Goal: Task Accomplishment & Management: Manage account settings

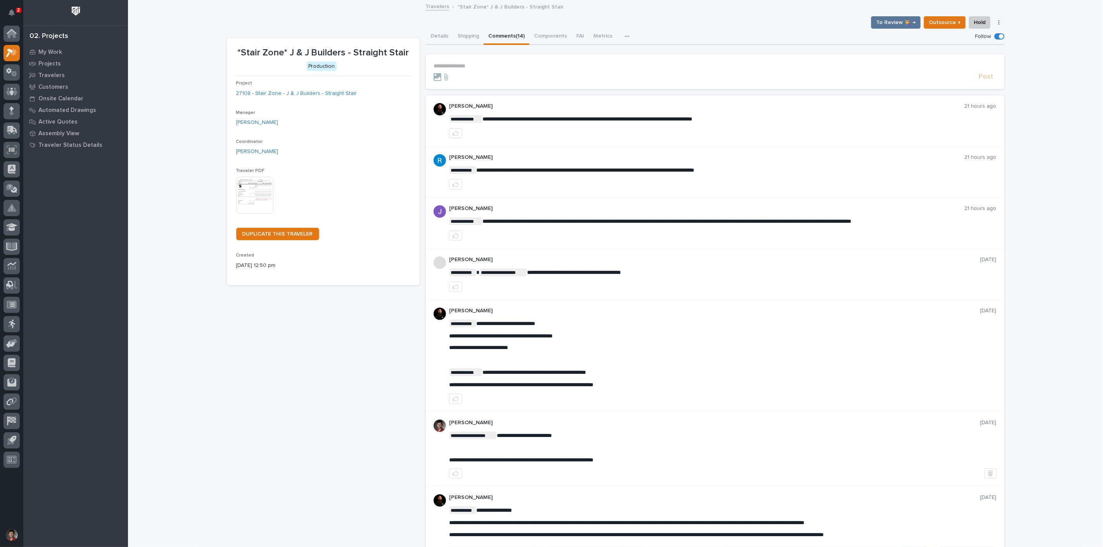
click at [18, 9] on div "2" at bounding box center [18, 10] width 5 height 5
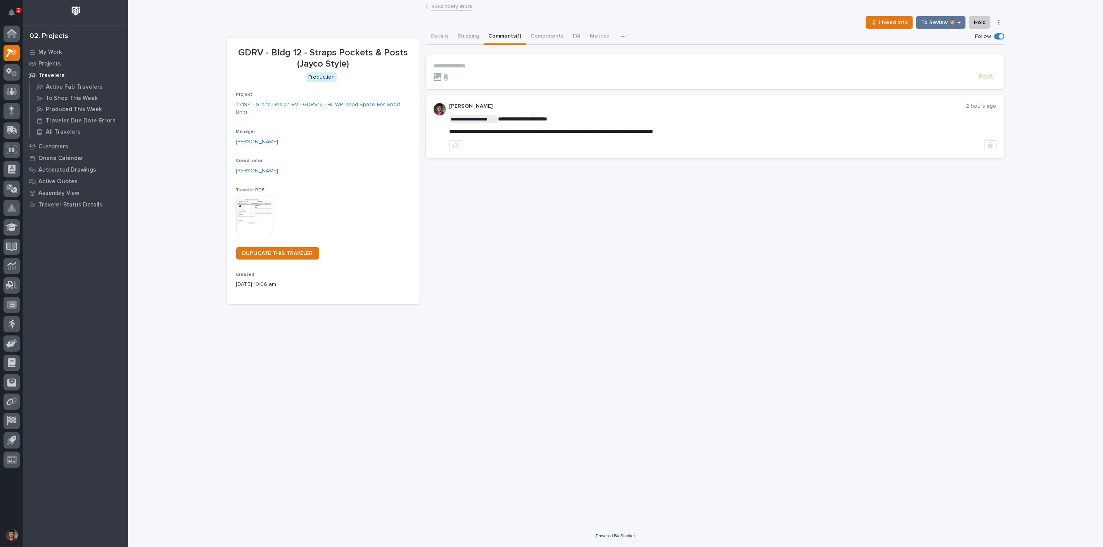
click at [450, 6] on link "Back to My Work" at bounding box center [451, 6] width 41 height 9
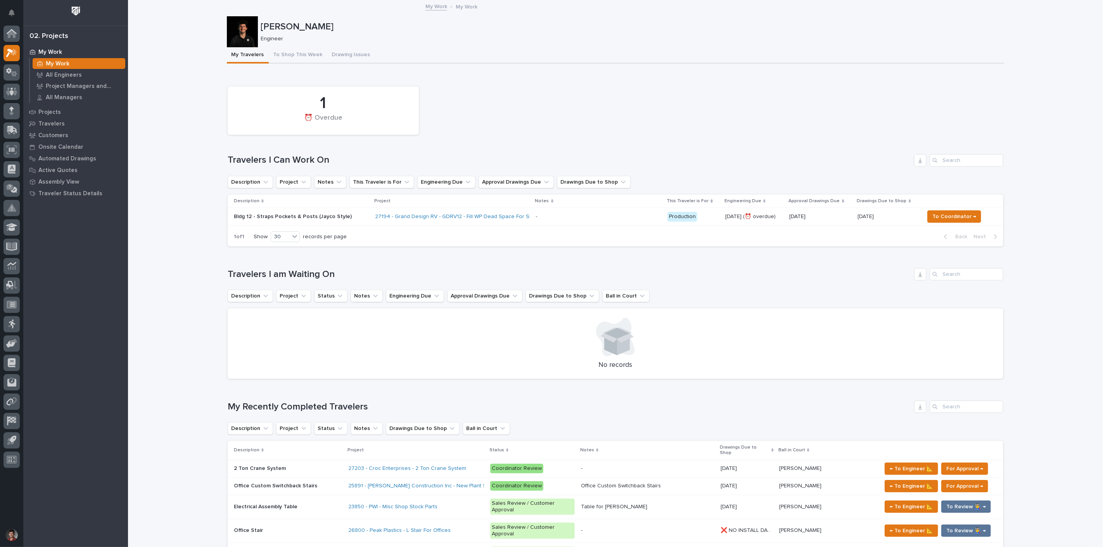
click at [362, 216] on td "Bldg 12 - Straps Pockets & Posts (Jayco Style)" at bounding box center [300, 216] width 144 height 17
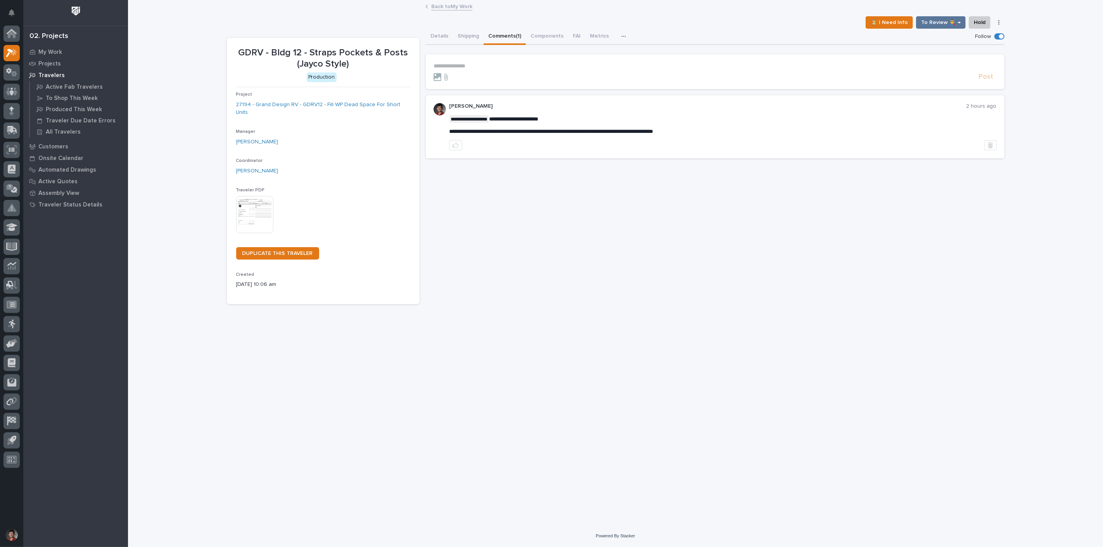
click at [498, 34] on button "Comments (1)" at bounding box center [504, 37] width 42 height 16
click at [457, 8] on link "Back to My Work" at bounding box center [451, 6] width 41 height 9
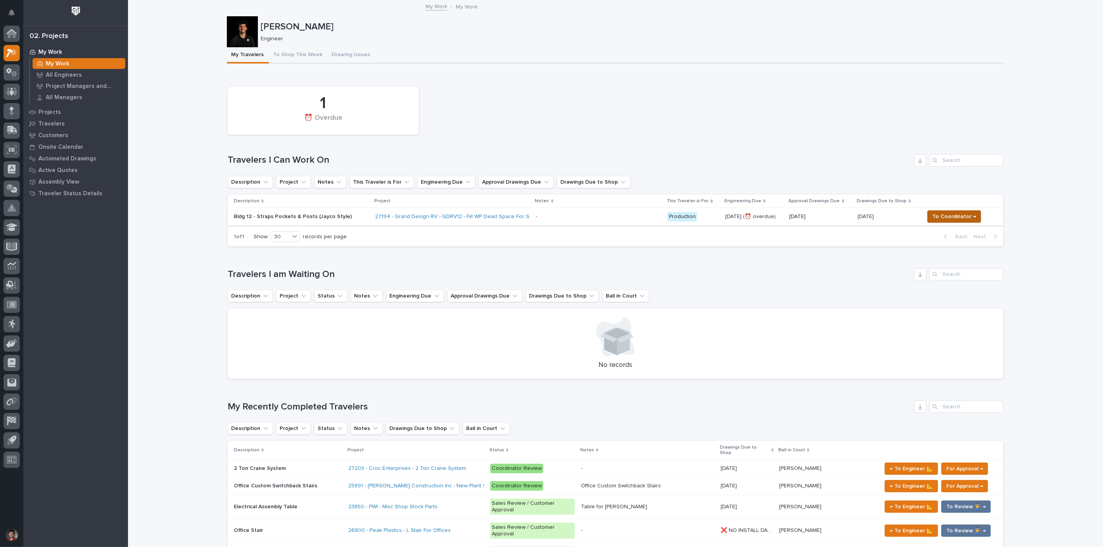
click at [960, 214] on span "To Coordinator →" at bounding box center [954, 216] width 44 height 9
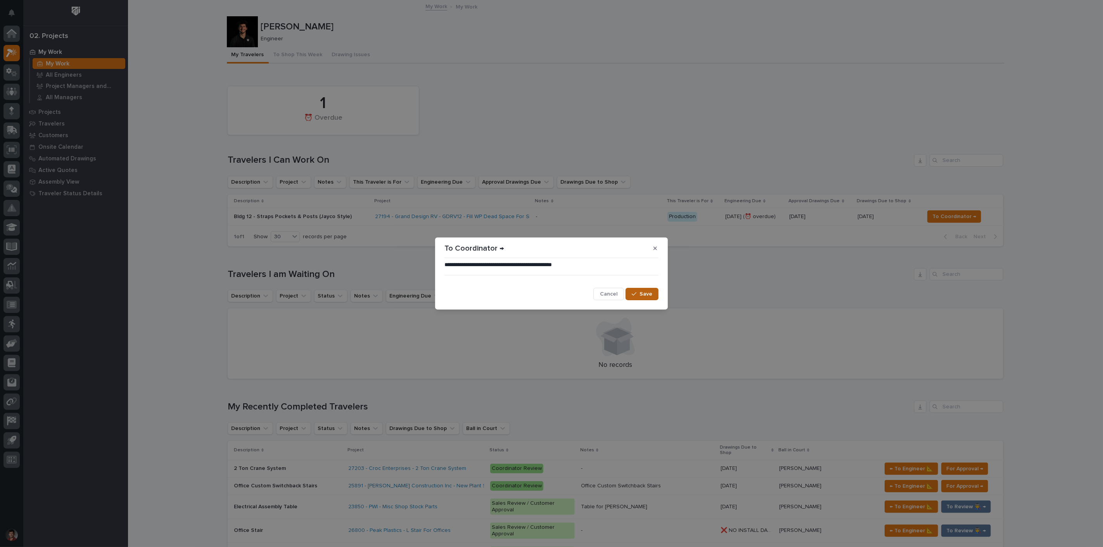
click at [650, 291] on span "Save" at bounding box center [645, 294] width 13 height 7
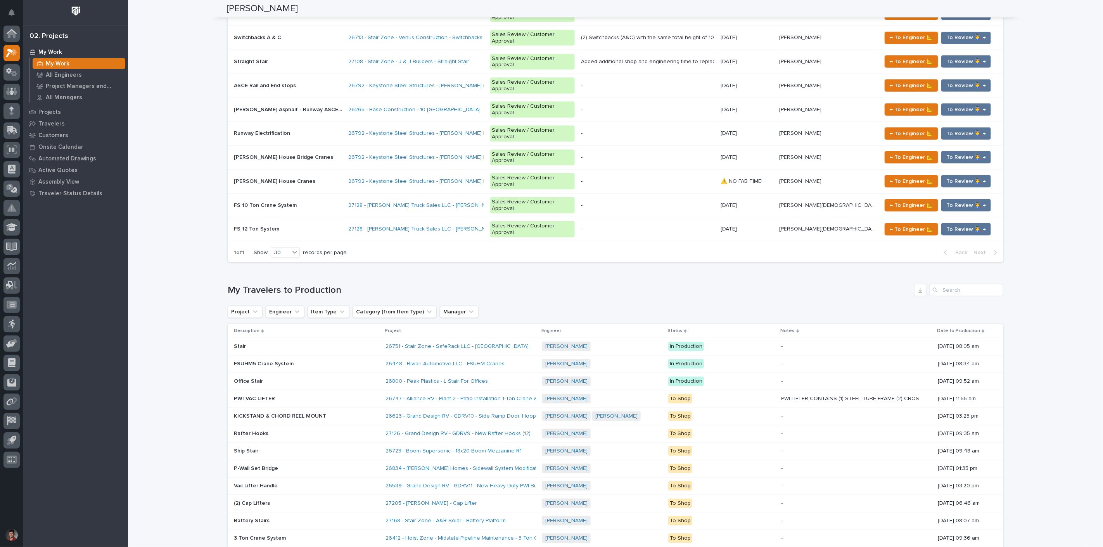
scroll to position [689, 0]
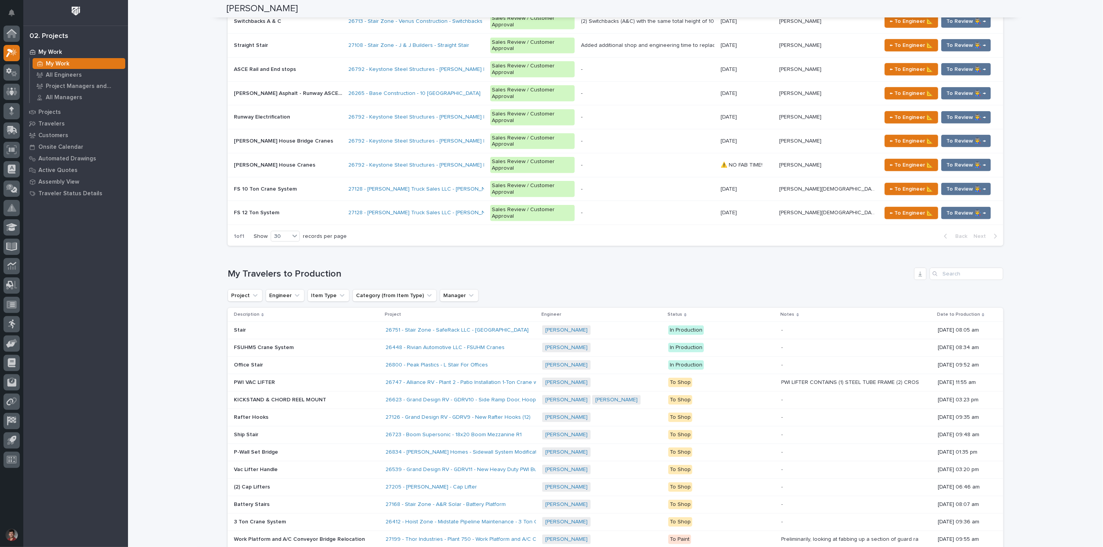
click at [507, 484] on div "27205 - [PERSON_NAME] - Cap Lifter" at bounding box center [453, 487] width 136 height 7
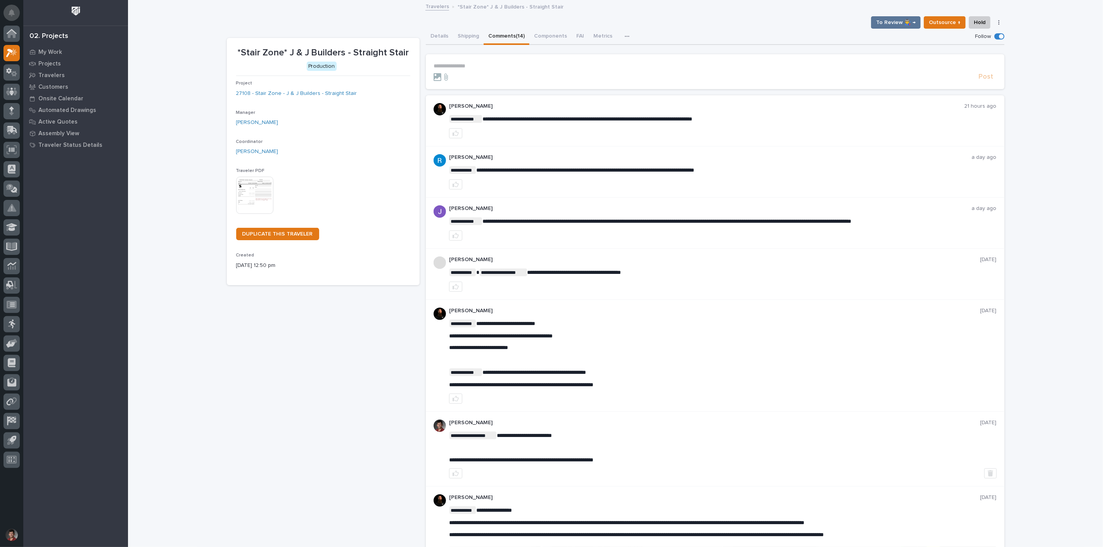
click at [14, 11] on icon "Notifications" at bounding box center [12, 12] width 6 height 7
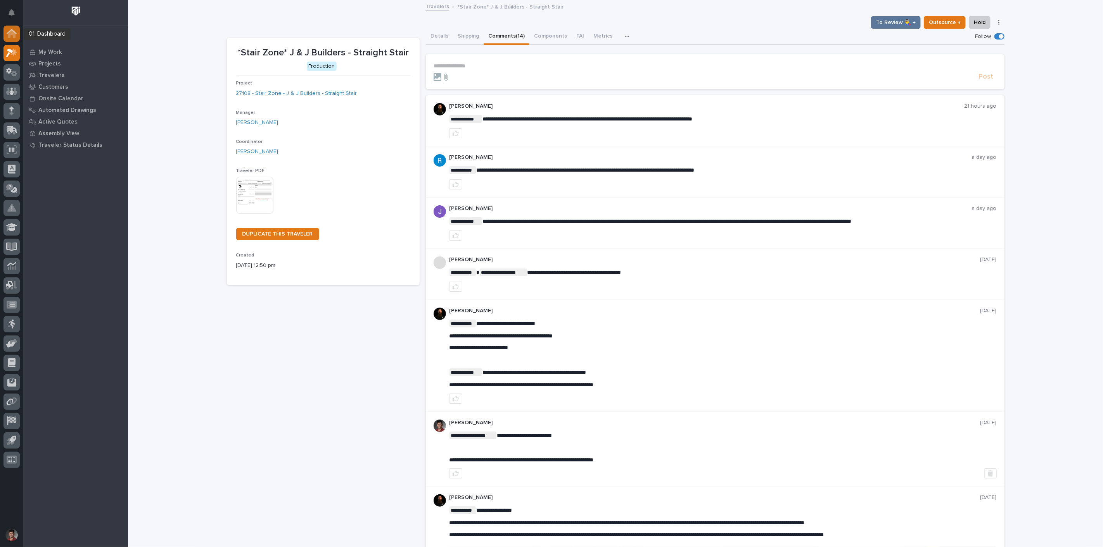
click at [17, 32] on div at bounding box center [11, 34] width 16 height 16
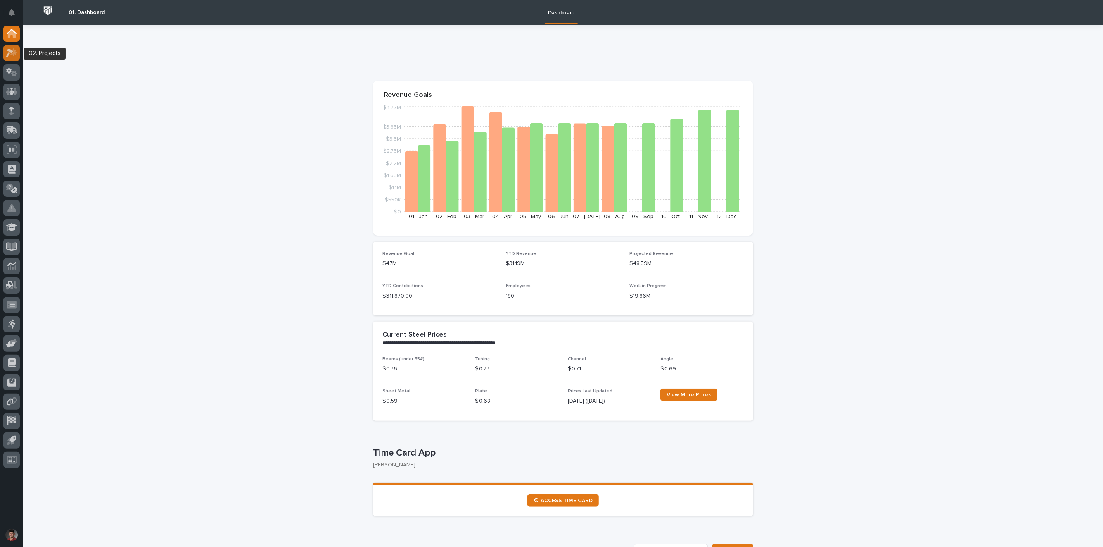
click at [16, 52] on icon at bounding box center [13, 52] width 7 height 8
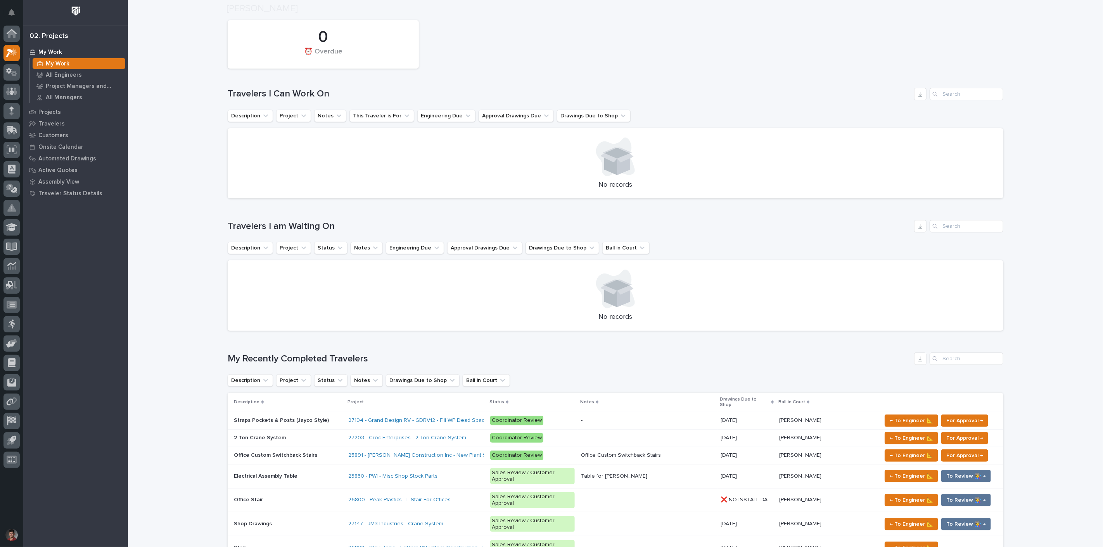
scroll to position [172, 0]
